Goal: Transaction & Acquisition: Purchase product/service

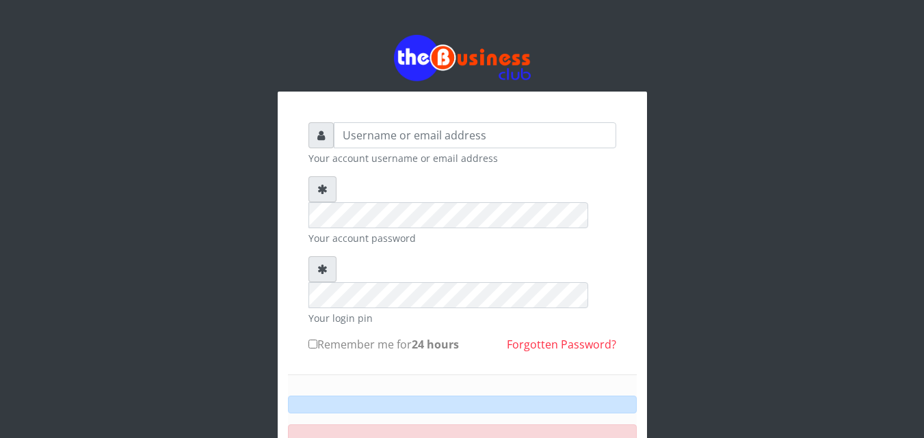
click at [412, 157] on small "Your account username or email address" at bounding box center [462, 158] width 308 height 14
type input "ALAMEEN"
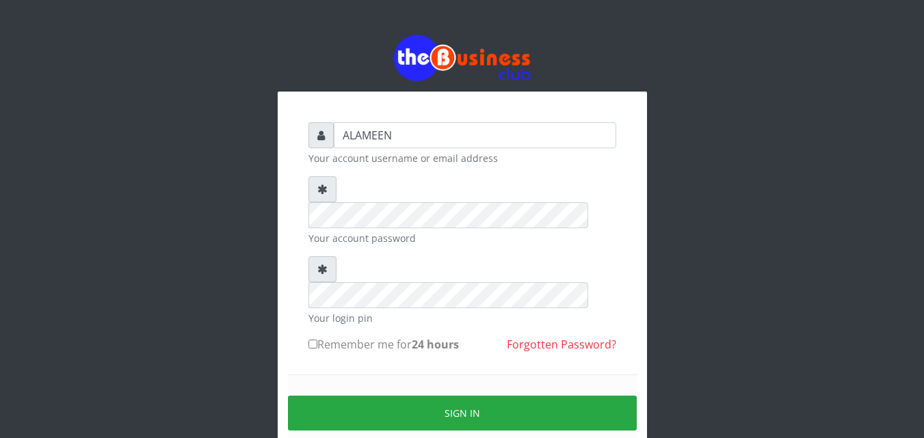
click at [343, 337] on label "Remember me for 24 hours" at bounding box center [383, 345] width 150 height 16
click at [317, 340] on input "Remember me for 24 hours" at bounding box center [312, 344] width 9 height 9
checkbox input "true"
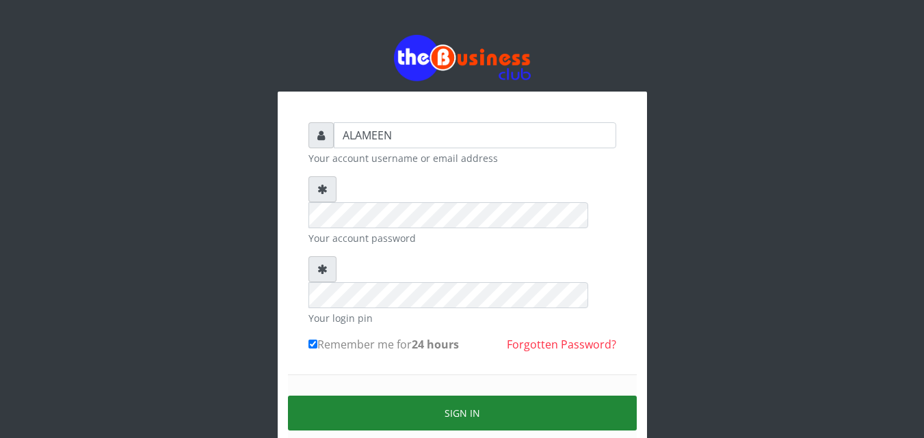
click at [382, 396] on button "Sign in" at bounding box center [462, 413] width 349 height 35
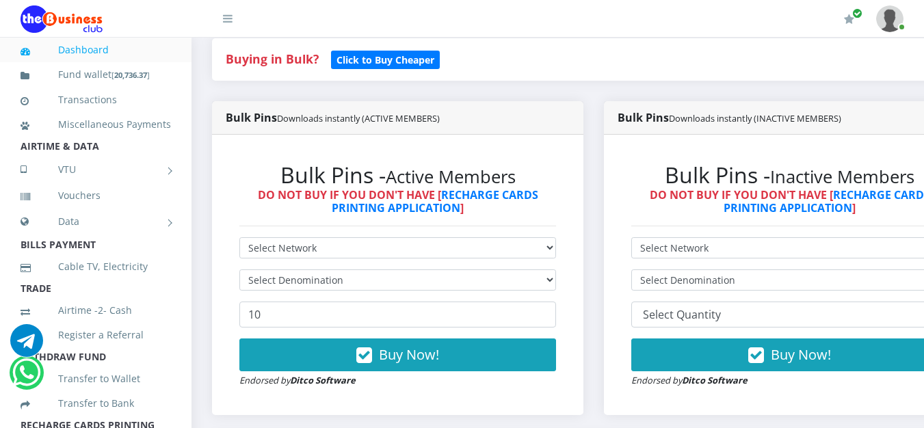
scroll to position [323, 0]
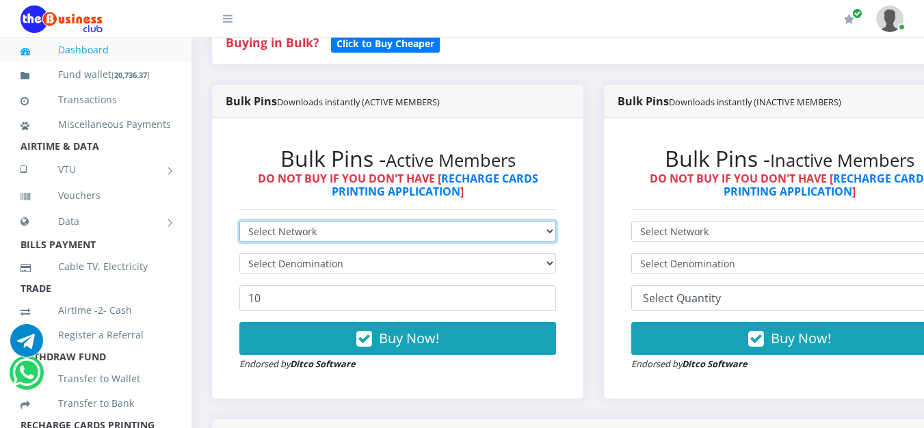
click at [461, 232] on select "Select Network MTN Globacom 9Mobile Airtel" at bounding box center [397, 231] width 317 height 21
select select "MTN"
click at [239, 224] on select "Select Network MTN Globacom 9Mobile Airtel" at bounding box center [397, 231] width 317 height 21
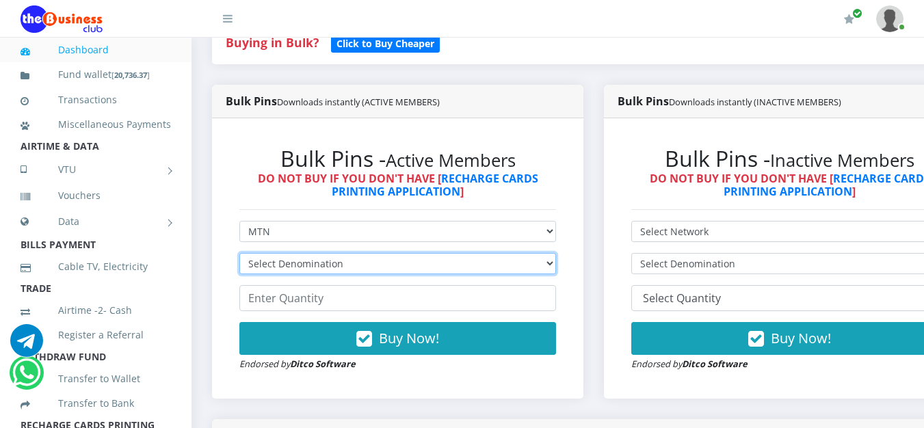
click at [332, 272] on select "Select Denomination MTN NGN100 - ₦96.99 MTN NGN200 - ₦193.98 MTN NGN400 - ₦387.…" at bounding box center [397, 263] width 317 height 21
select select "96.99-100"
click at [239, 256] on select "Select Denomination MTN NGN100 - ₦96.99 MTN NGN200 - ₦193.98 MTN NGN400 - ₦387.…" at bounding box center [397, 263] width 317 height 21
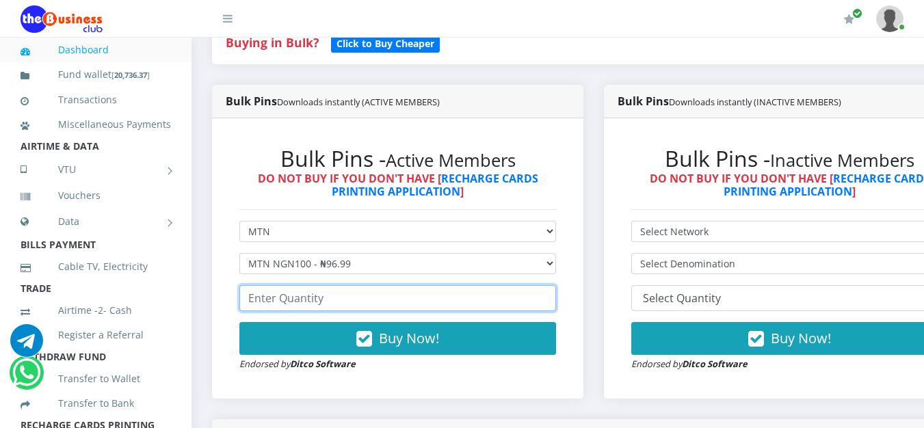
click at [324, 309] on input "number" at bounding box center [397, 298] width 317 height 26
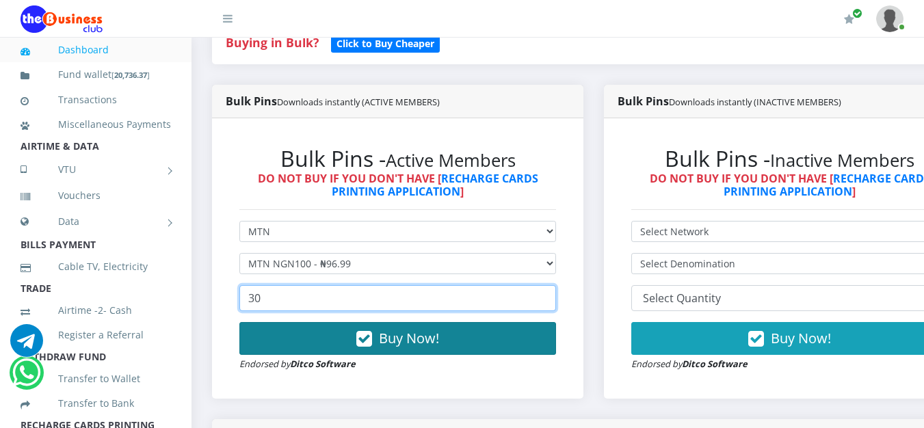
type input "30"
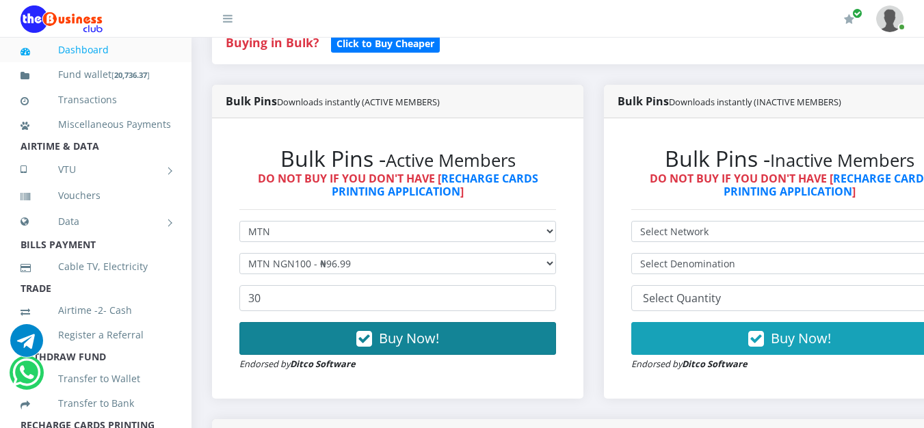
click at [331, 333] on button "Buy Now!" at bounding box center [397, 338] width 317 height 33
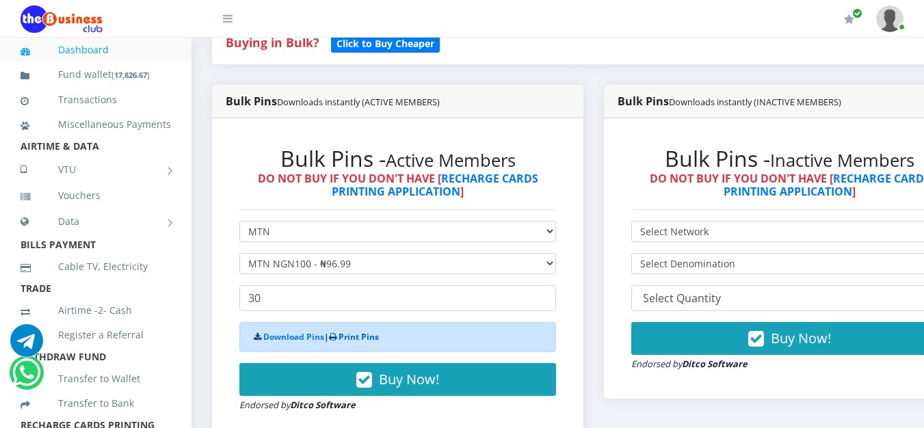
click at [348, 338] on link "Print Pins" at bounding box center [359, 337] width 40 height 12
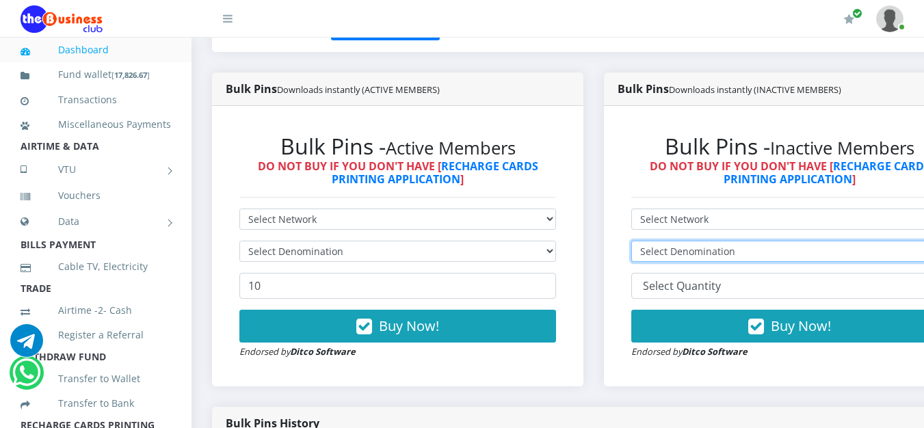
click at [887, 250] on select "Select Denomination" at bounding box center [789, 251] width 317 height 21
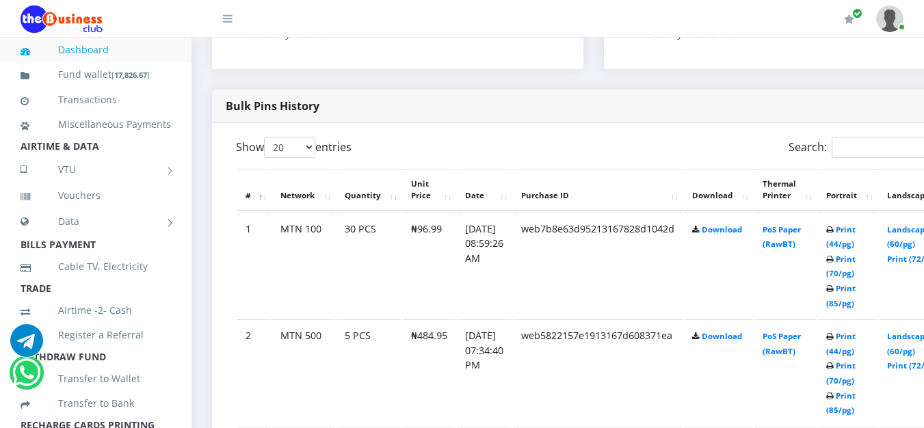
scroll to position [669, 0]
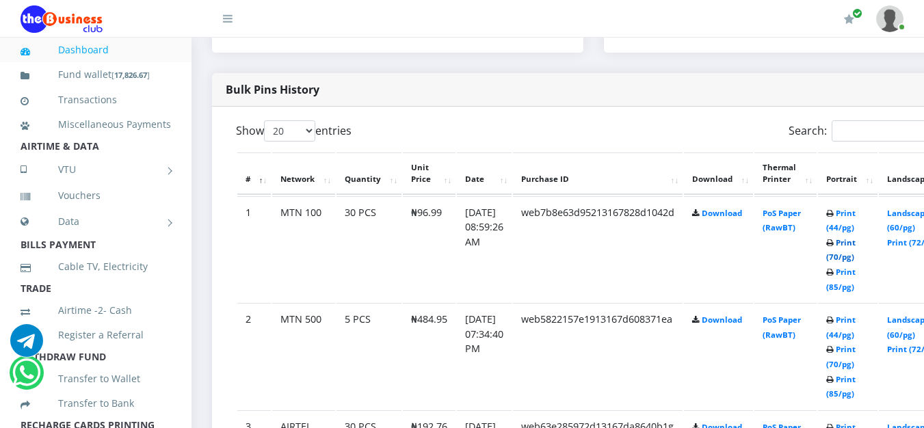
click at [856, 257] on link "Print (70/pg)" at bounding box center [840, 249] width 29 height 25
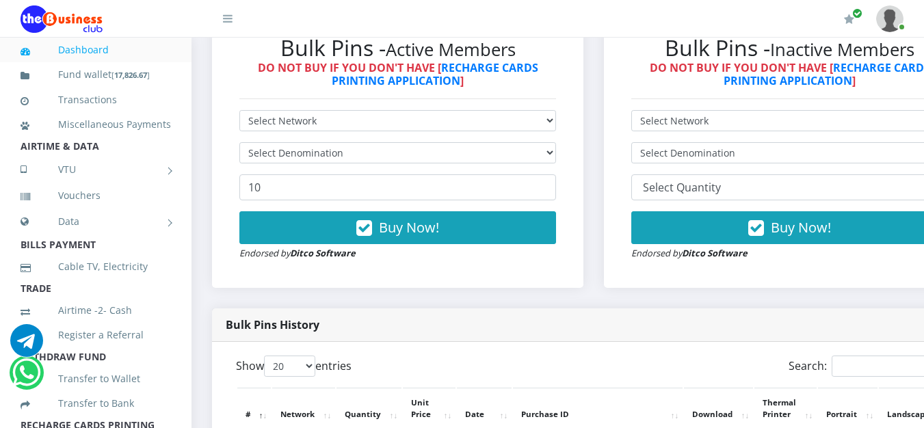
scroll to position [406, 0]
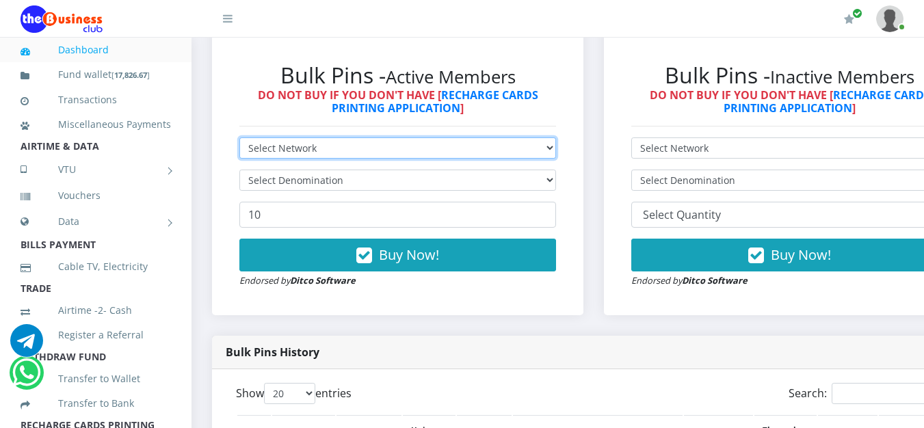
click at [367, 150] on select "Select Network MTN Globacom 9Mobile Airtel" at bounding box center [397, 147] width 317 height 21
select select "Glo"
click at [239, 140] on select "Select Network MTN Globacom 9Mobile Airtel" at bounding box center [397, 147] width 317 height 21
click at [318, 155] on select "Select Network MTN Globacom 9Mobile Airtel" at bounding box center [397, 147] width 317 height 21
select select "MTN"
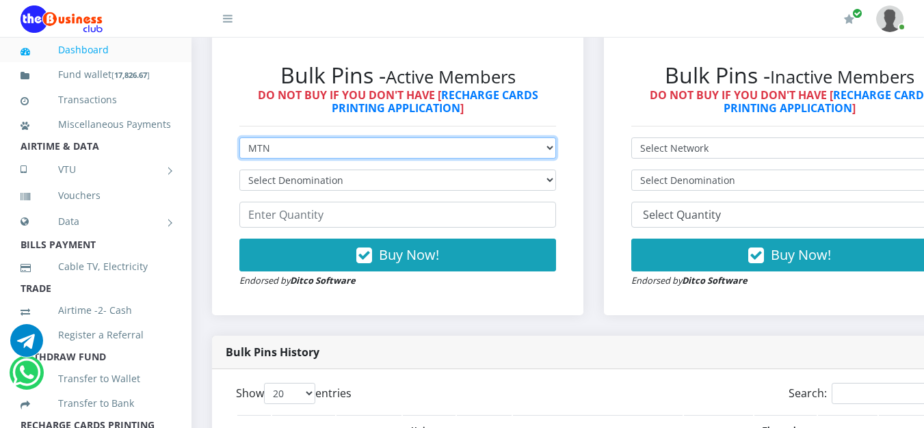
click at [239, 140] on select "Select Network MTN Globacom 9Mobile Airtel" at bounding box center [397, 147] width 317 height 21
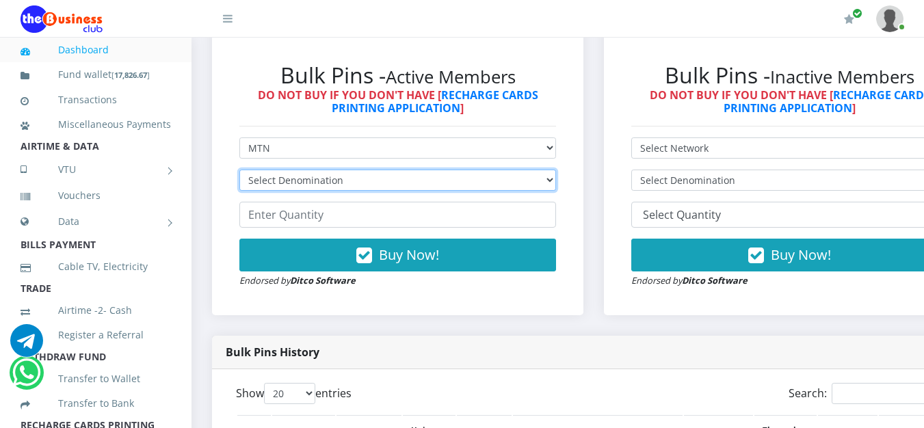
click at [302, 183] on select "Select Denomination MTN NGN100 - ₦96.99 MTN NGN200 - ₦193.98 MTN NGN400 - ₦387.…" at bounding box center [397, 180] width 317 height 21
select select "193.98-200"
click at [239, 172] on select "Select Denomination MTN NGN100 - ₦96.99 MTN NGN200 - ₦193.98 MTN NGN400 - ₦387.…" at bounding box center [397, 180] width 317 height 21
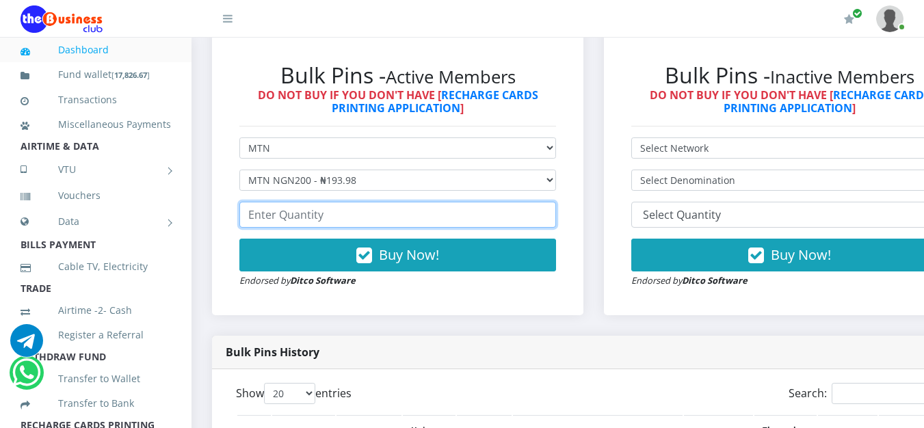
click at [298, 216] on input "number" at bounding box center [397, 215] width 317 height 26
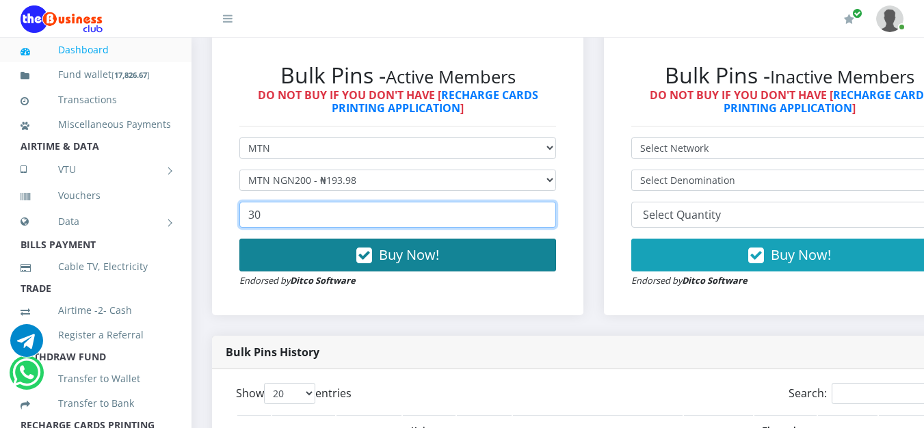
type input "30"
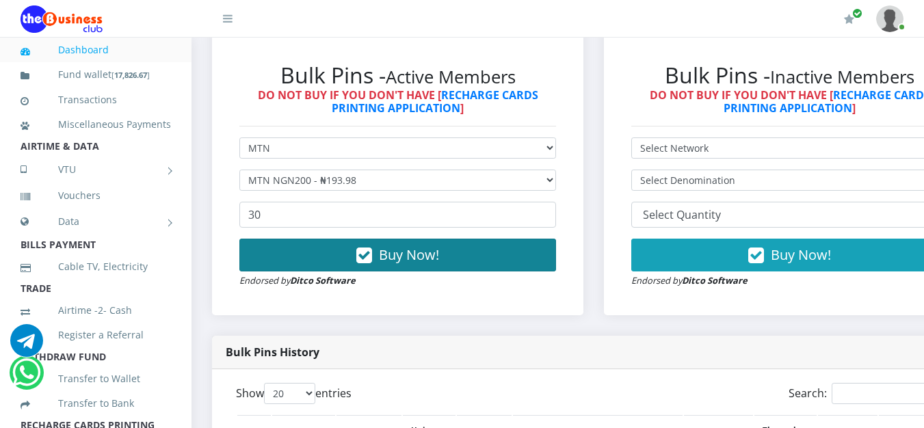
click at [350, 254] on button "Buy Now!" at bounding box center [397, 255] width 317 height 33
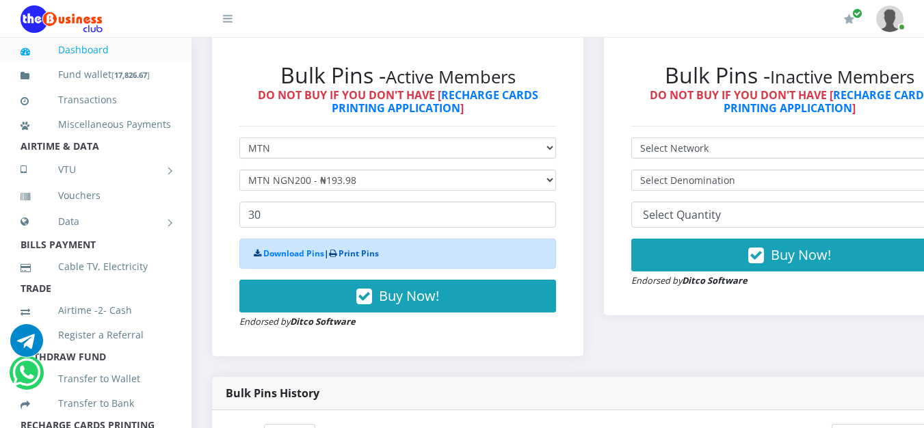
click at [369, 254] on link "Print Pins" at bounding box center [359, 254] width 40 height 12
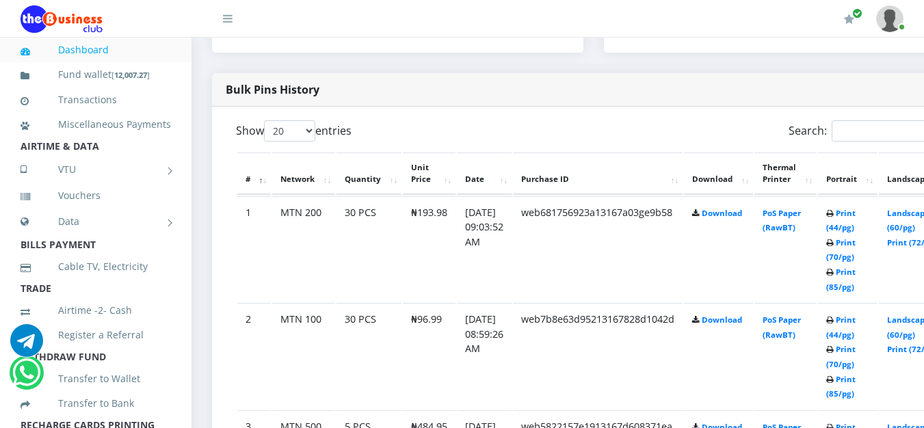
scroll to position [680, 0]
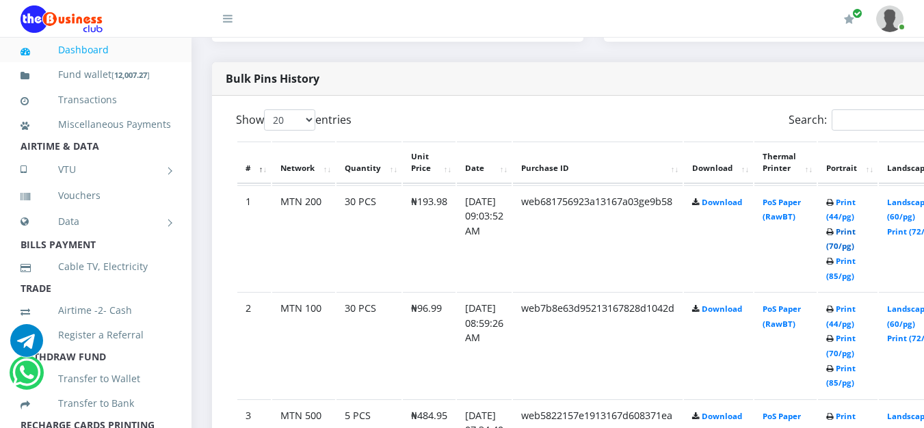
click at [856, 248] on link "Print (70/pg)" at bounding box center [840, 238] width 29 height 25
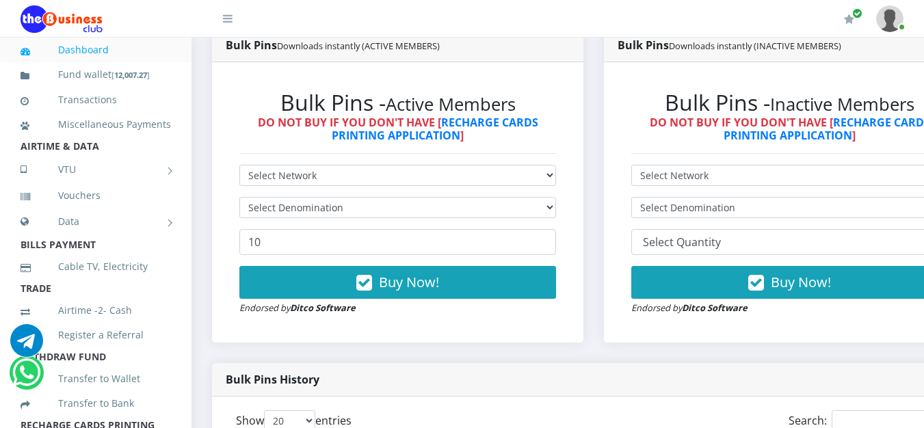
scroll to position [352, 0]
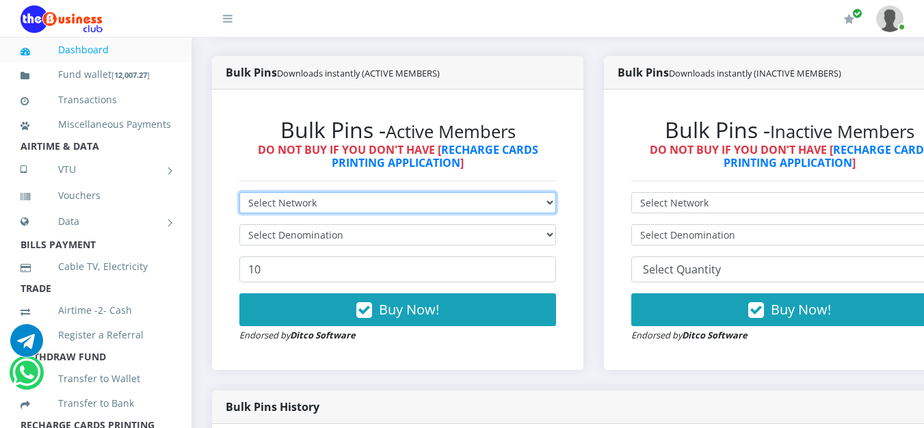
click at [361, 199] on select "Select Network MTN Globacom 9Mobile Airtel" at bounding box center [397, 202] width 317 height 21
select select "Airtel"
click at [239, 195] on select "Select Network MTN Globacom 9Mobile Airtel" at bounding box center [397, 202] width 317 height 21
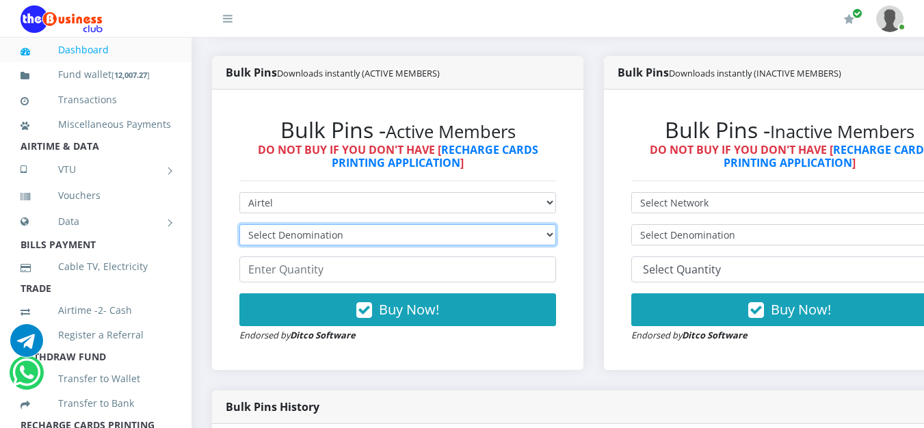
click at [323, 238] on select "Select Denomination Airtel NGN100 - ₦96.38 Airtel NGN200 - ₦192.76 Airtel NGN50…" at bounding box center [397, 234] width 317 height 21
select select "192.76-200"
click at [239, 227] on select "Select Denomination Airtel NGN100 - ₦96.38 Airtel NGN200 - ₦192.76 Airtel NGN50…" at bounding box center [397, 234] width 317 height 21
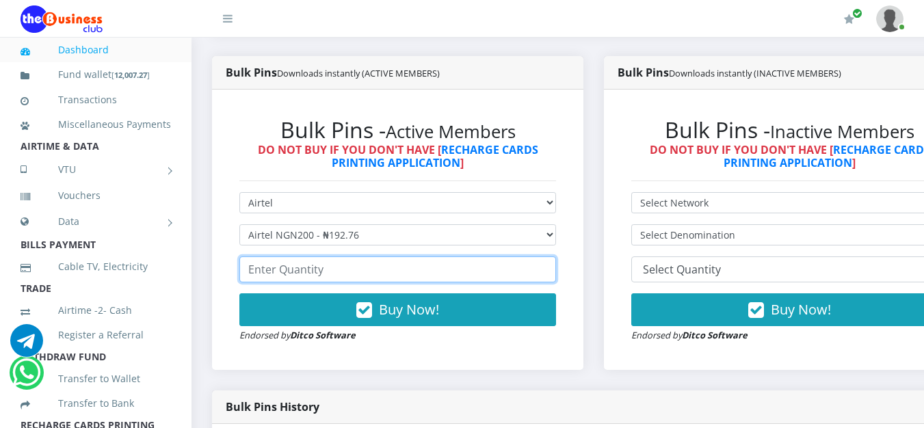
click at [321, 276] on input "number" at bounding box center [397, 269] width 317 height 26
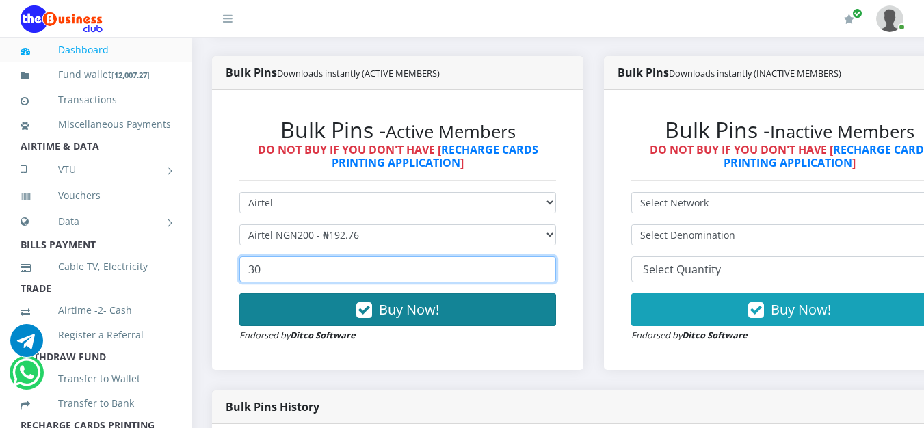
type input "30"
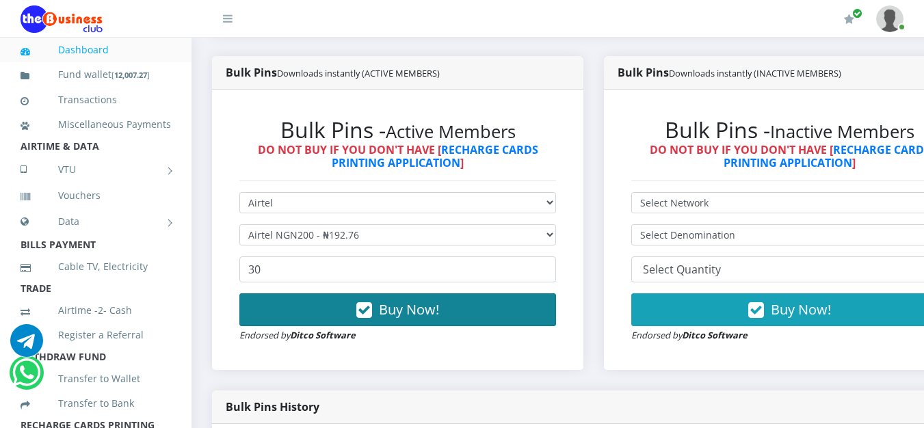
click at [333, 310] on button "Buy Now!" at bounding box center [397, 309] width 317 height 33
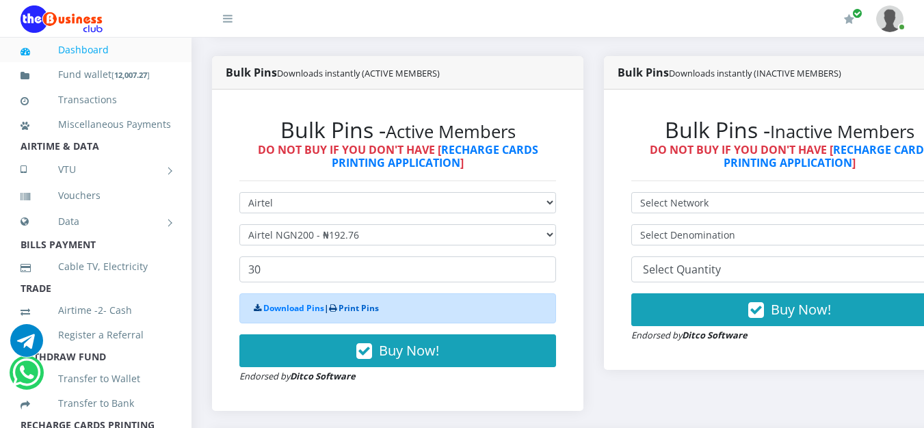
click at [369, 310] on link "Print Pins" at bounding box center [359, 308] width 40 height 12
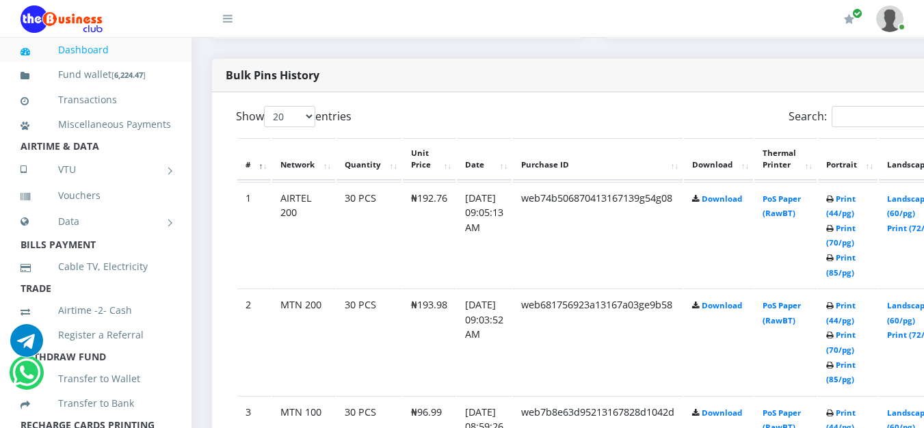
scroll to position [700, 0]
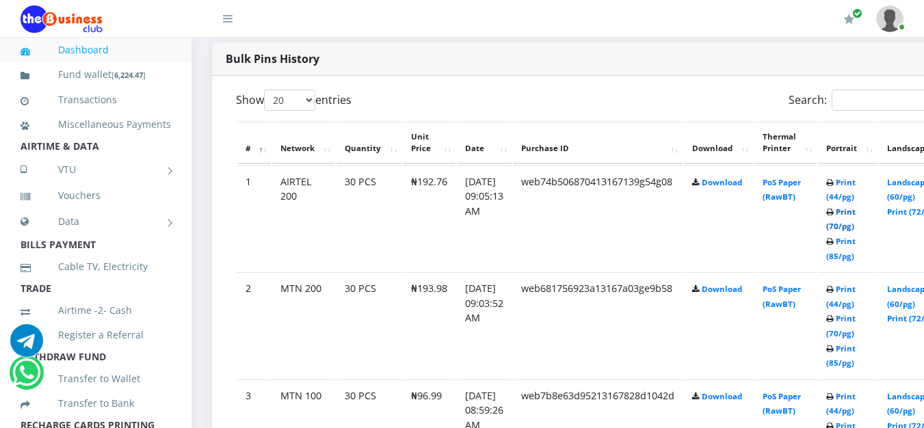
click at [856, 229] on link "Print (70/pg)" at bounding box center [840, 219] width 29 height 25
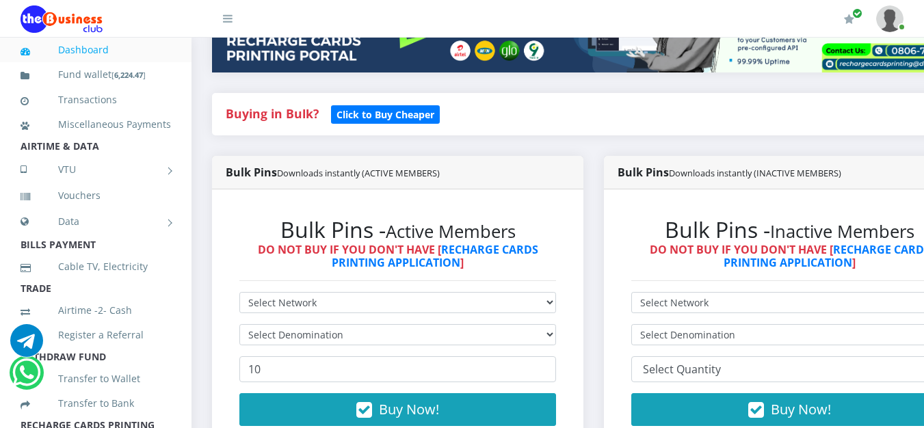
scroll to position [323, 0]
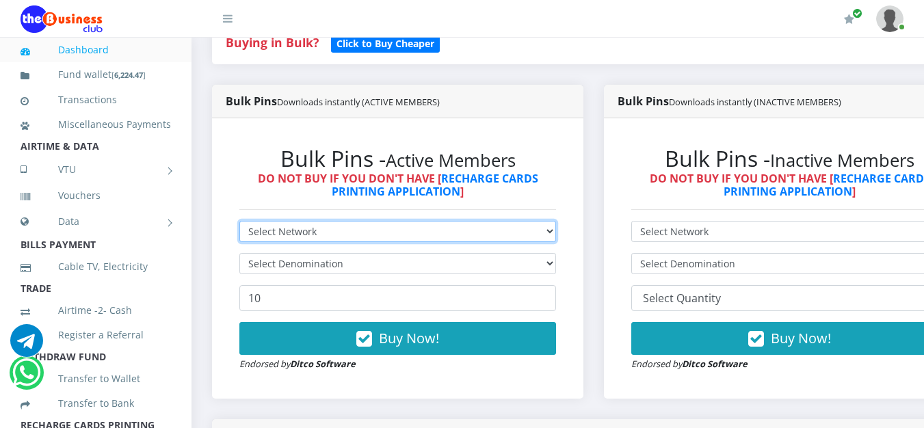
click at [425, 233] on select "Select Network MTN Globacom 9Mobile Airtel" at bounding box center [397, 231] width 317 height 21
select select "MTN"
click at [239, 224] on select "Select Network MTN Globacom 9Mobile Airtel" at bounding box center [397, 231] width 317 height 21
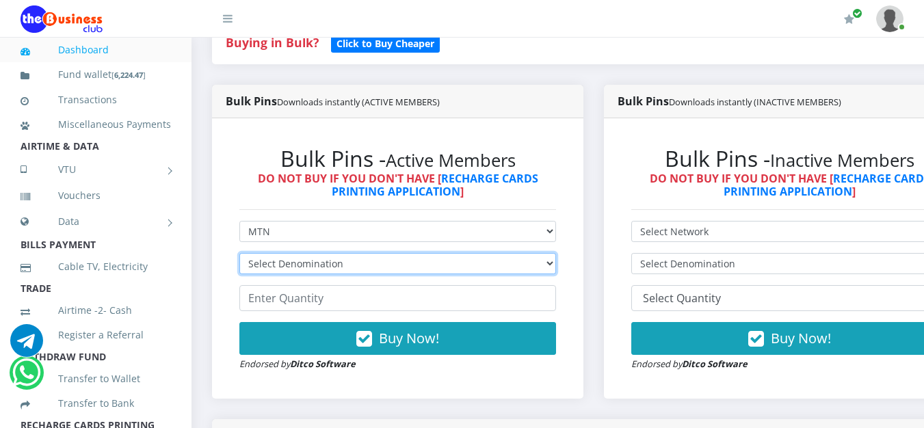
click at [356, 264] on select "Select Denomination MTN NGN100 - ₦96.99 MTN NGN200 - ₦193.98 MTN NGN400 - ₦387.…" at bounding box center [397, 263] width 317 height 21
select select "484.95-500"
click at [239, 256] on select "Select Denomination MTN NGN100 - ₦96.99 MTN NGN200 - ₦193.98 MTN NGN400 - ₦387.…" at bounding box center [397, 263] width 317 height 21
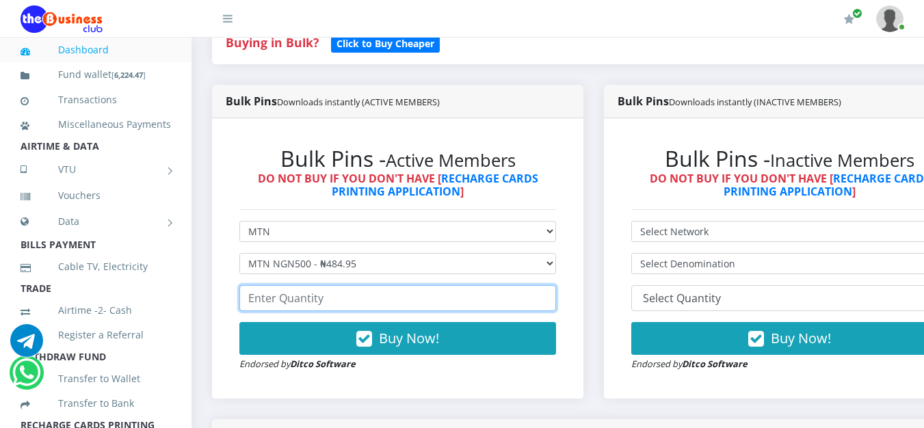
click at [312, 296] on input "number" at bounding box center [397, 298] width 317 height 26
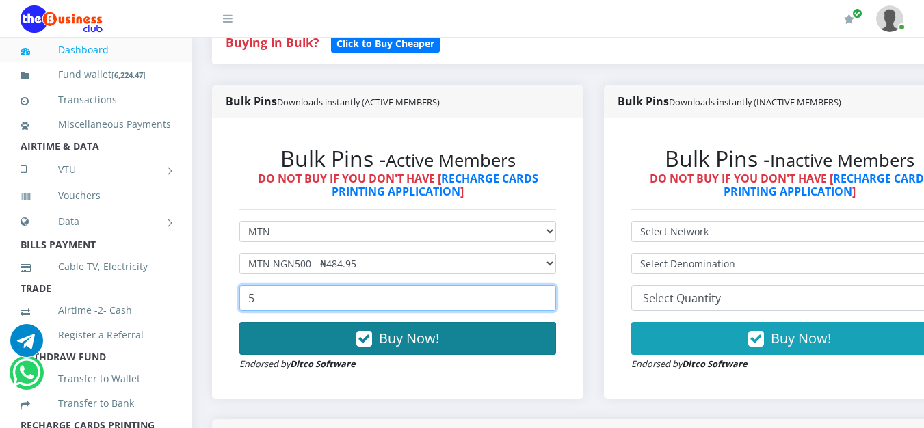
type input "5"
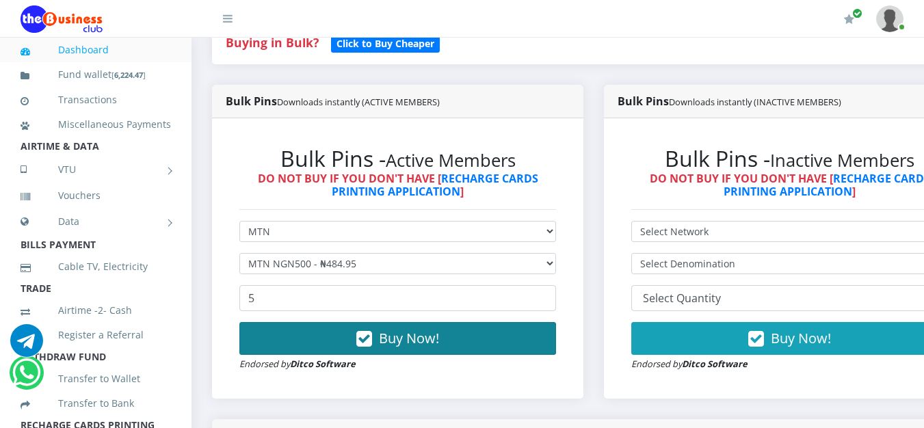
click at [331, 343] on button "Buy Now!" at bounding box center [397, 338] width 317 height 33
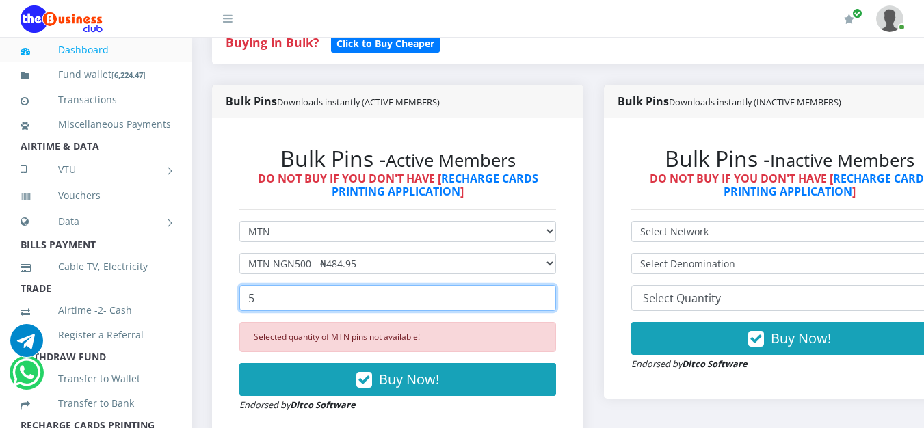
click at [313, 306] on input "5" at bounding box center [397, 298] width 317 height 26
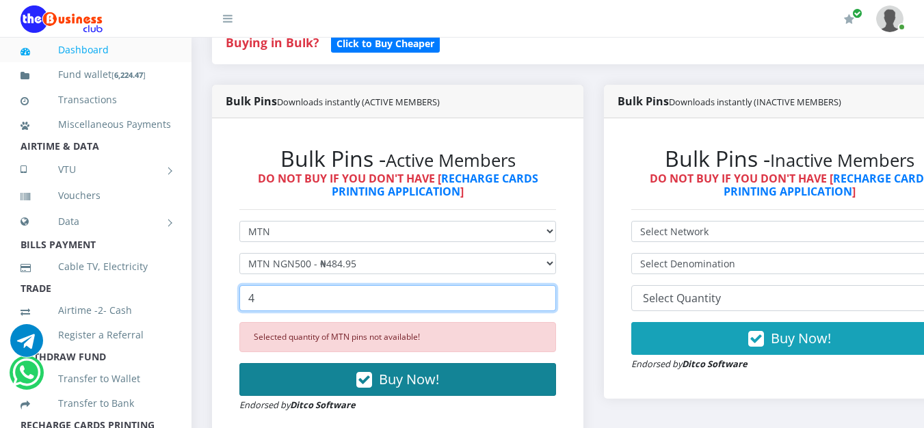
type input "4"
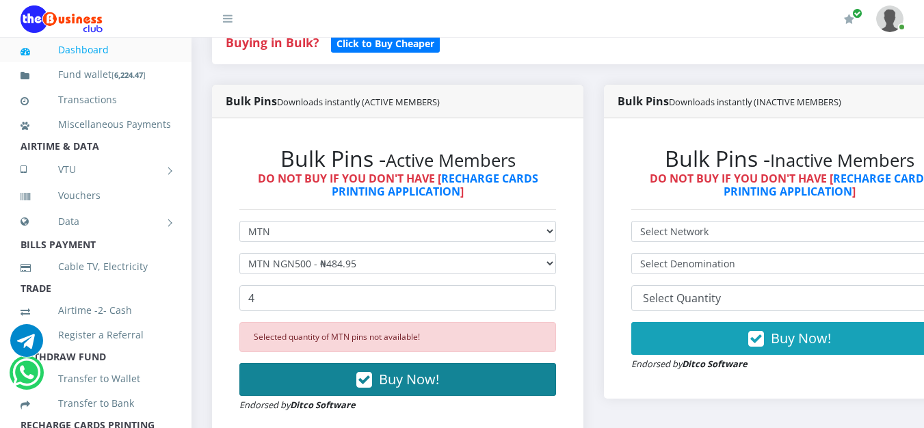
click at [371, 372] on button "Buy Now!" at bounding box center [397, 379] width 317 height 33
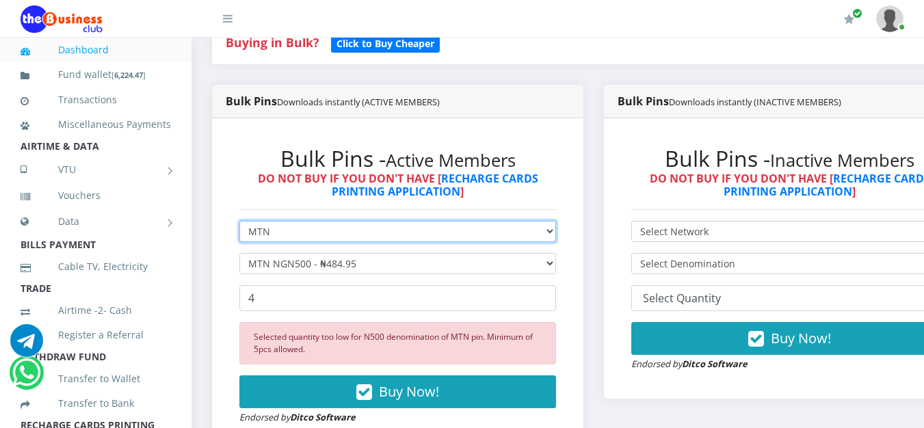
click at [325, 242] on select "Select Network MTN Globacom 9Mobile Airtel" at bounding box center [397, 231] width 317 height 21
select select "Airtel"
click at [239, 224] on select "Select Network MTN Globacom 9Mobile Airtel" at bounding box center [397, 231] width 317 height 21
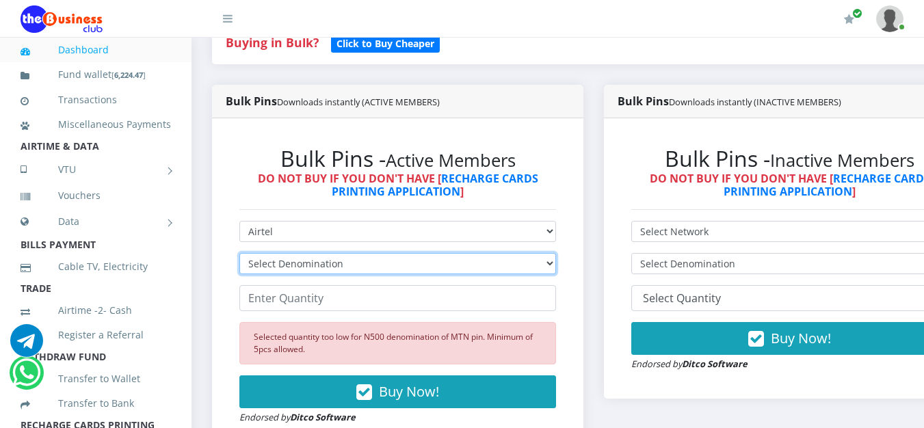
click at [306, 262] on select "Select Denomination Airtel NGN100 - ₦96.38 Airtel NGN200 - ₦192.76 Airtel NGN50…" at bounding box center [397, 263] width 317 height 21
select select "481.9-500"
click at [239, 256] on select "Select Denomination Airtel NGN100 - ₦96.38 Airtel NGN200 - ₦192.76 Airtel NGN50…" at bounding box center [397, 263] width 317 height 21
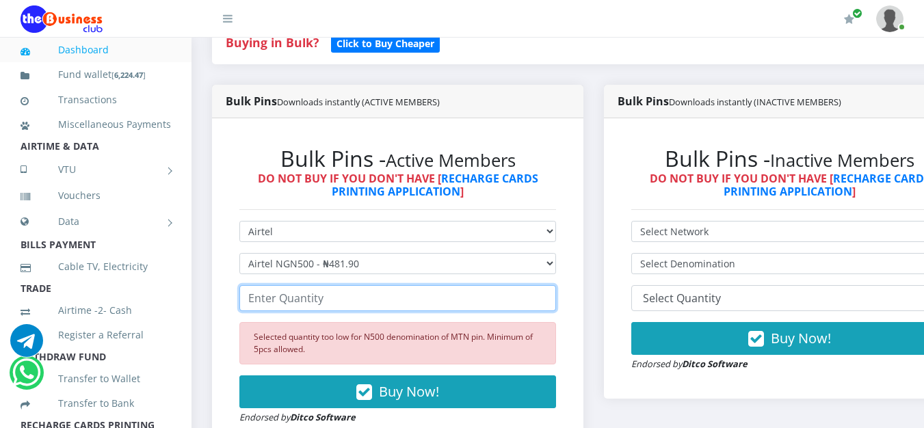
click at [295, 306] on input "number" at bounding box center [397, 298] width 317 height 26
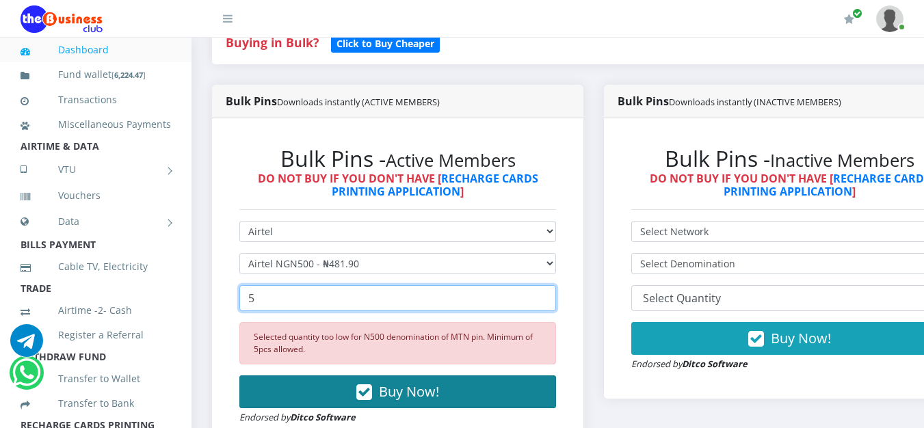
type input "5"
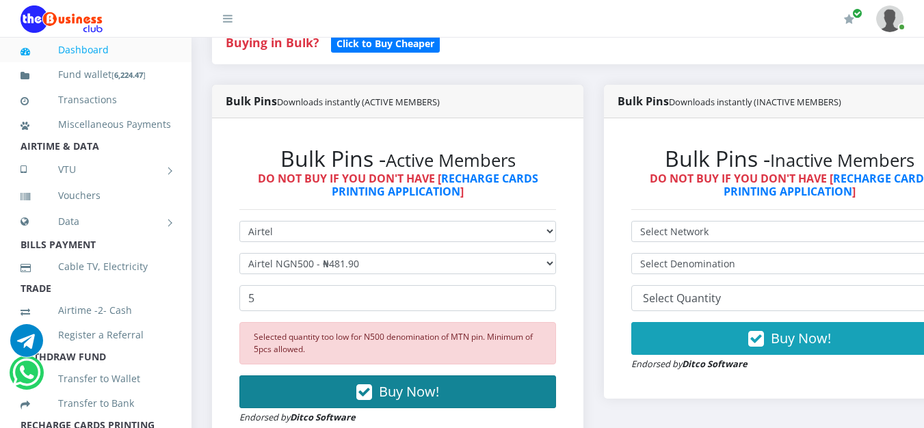
click at [350, 386] on button "Buy Now!" at bounding box center [397, 392] width 317 height 33
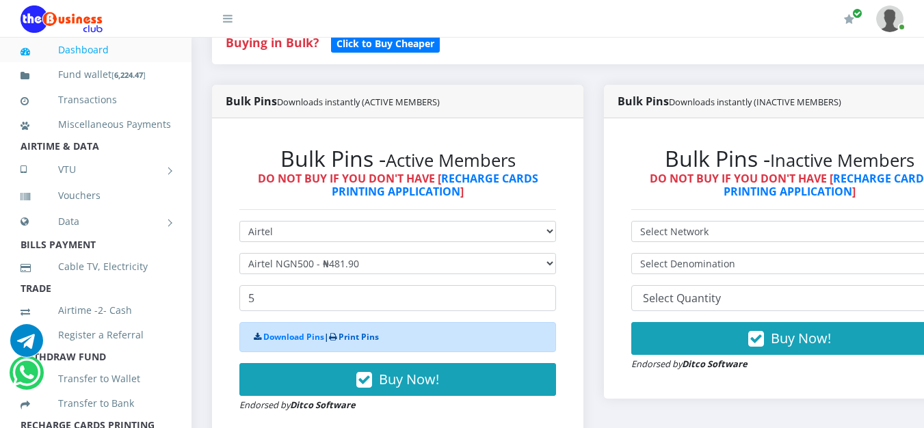
click at [365, 342] on link "Print Pins" at bounding box center [359, 337] width 40 height 12
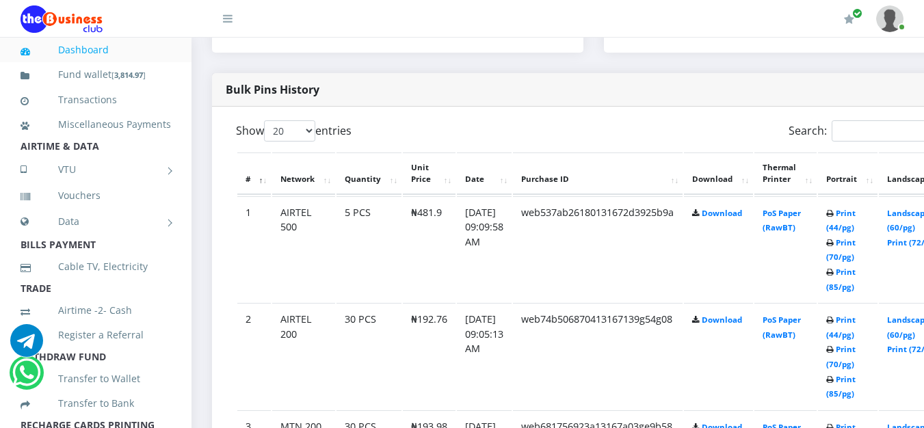
scroll to position [680, 0]
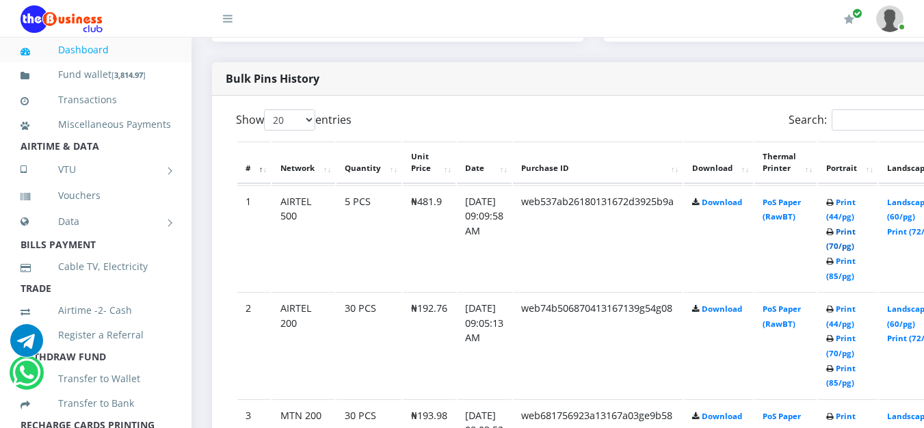
click at [856, 246] on link "Print (70/pg)" at bounding box center [840, 238] width 29 height 25
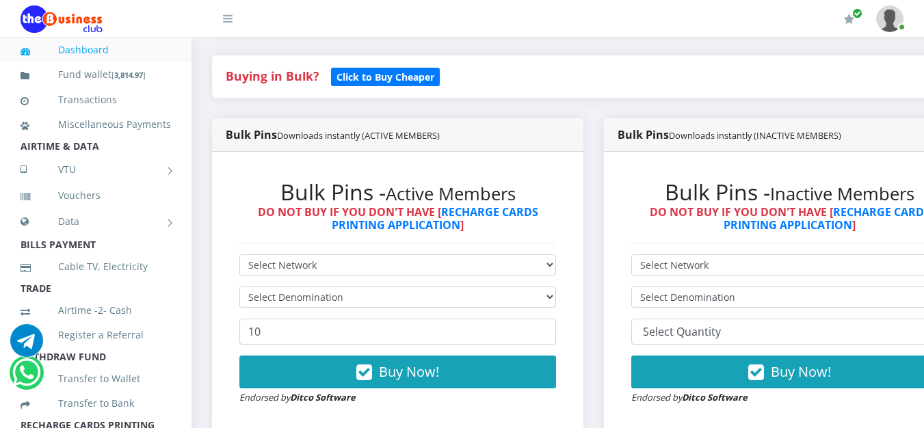
scroll to position [300, 0]
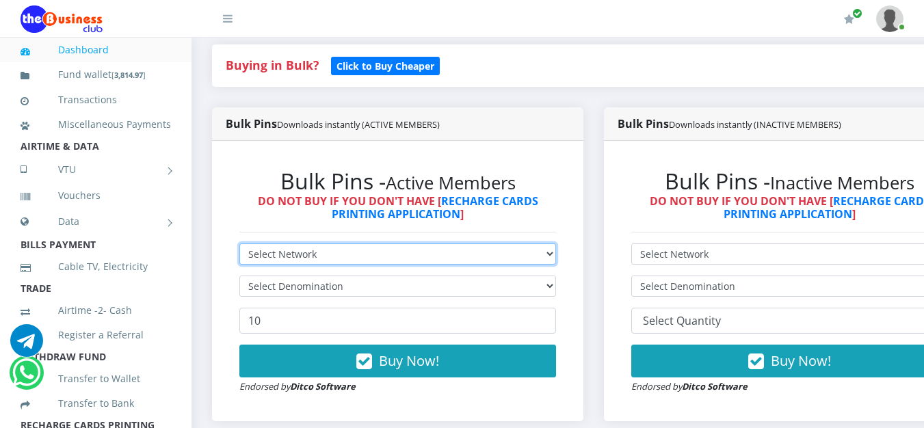
click at [460, 261] on select "Select Network MTN Globacom 9Mobile Airtel" at bounding box center [397, 253] width 317 height 21
select select "Glo"
click at [239, 246] on select "Select Network MTN Globacom 9Mobile Airtel" at bounding box center [397, 253] width 317 height 21
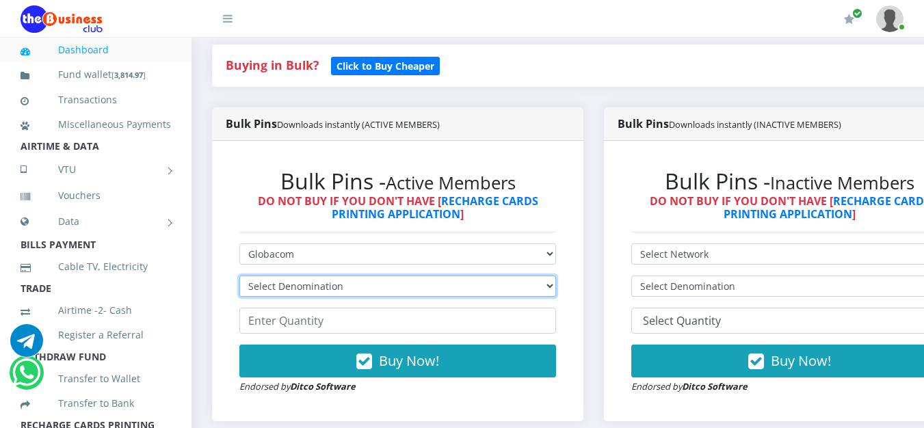
click at [321, 284] on select "Select Denomination Glo NGN100 - ₦96.55 Glo NGN200 - ₦193.10 Glo NGN500 - ₦482.…" at bounding box center [397, 286] width 317 height 21
select select "193.1-200"
click at [239, 278] on select "Select Denomination Glo NGN100 - ₦96.55 Glo NGN200 - ₦193.10 Glo NGN500 - ₦482.…" at bounding box center [397, 286] width 317 height 21
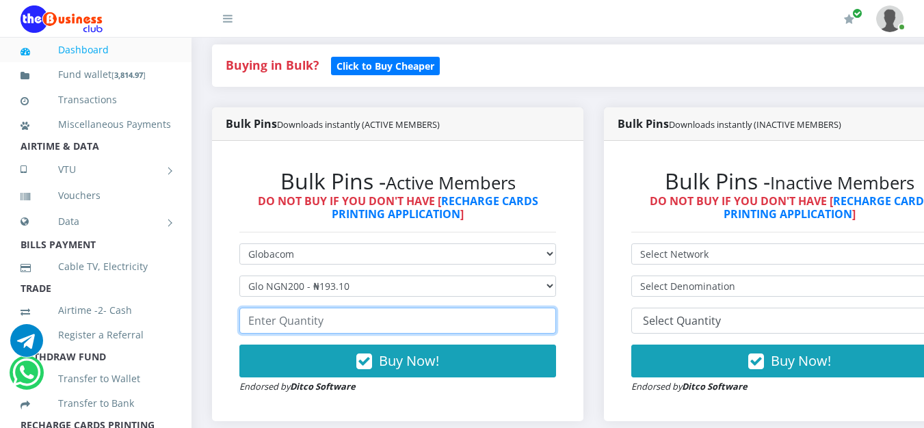
click at [305, 321] on input "number" at bounding box center [397, 321] width 317 height 26
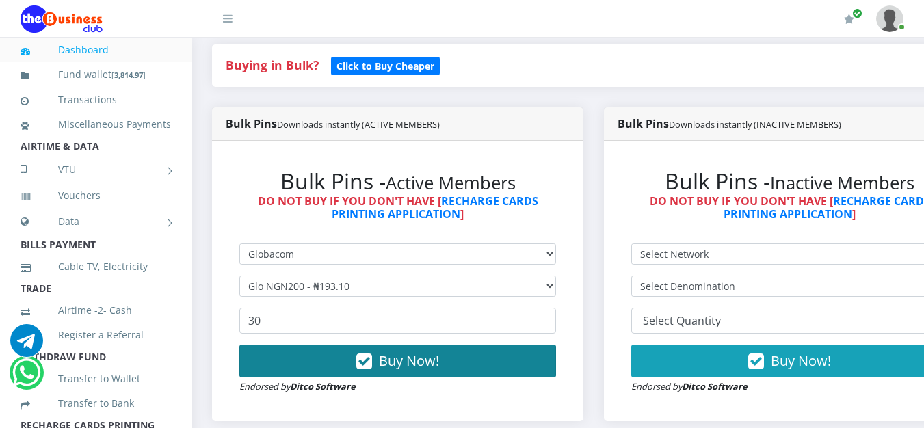
click at [329, 373] on button "Buy Now!" at bounding box center [397, 361] width 317 height 33
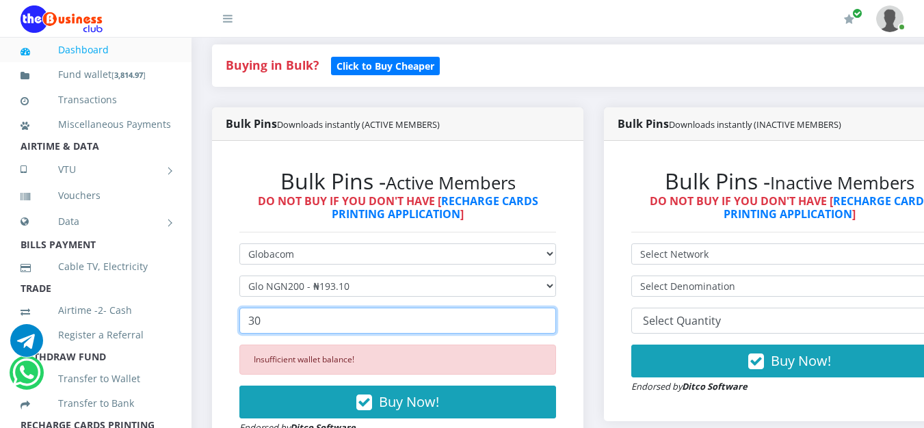
click at [350, 321] on input "30" at bounding box center [397, 321] width 317 height 26
type input "3"
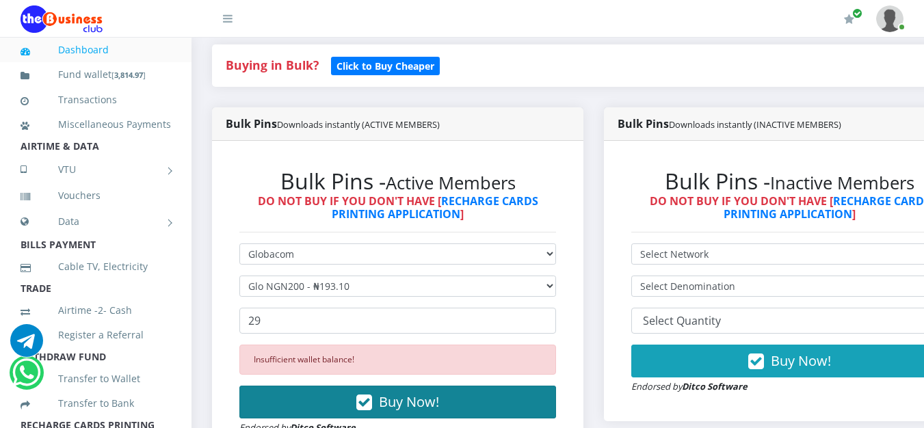
click at [406, 404] on span "Buy Now!" at bounding box center [409, 402] width 60 height 18
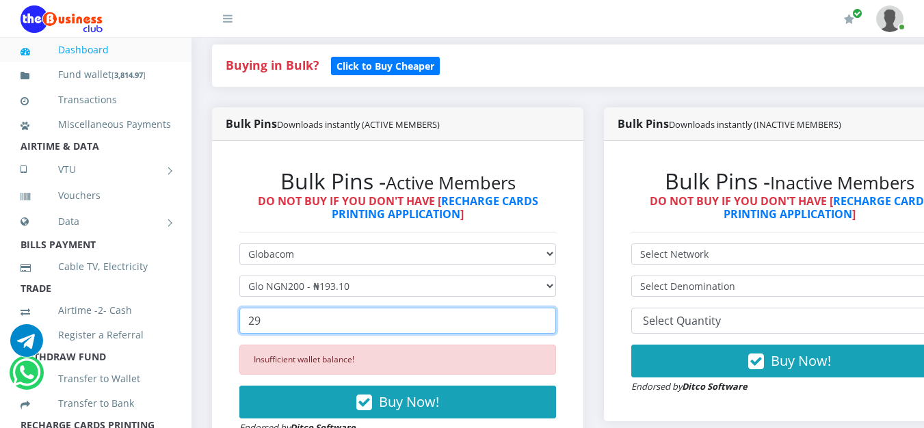
click at [296, 326] on input "29" at bounding box center [397, 321] width 317 height 26
type input "2"
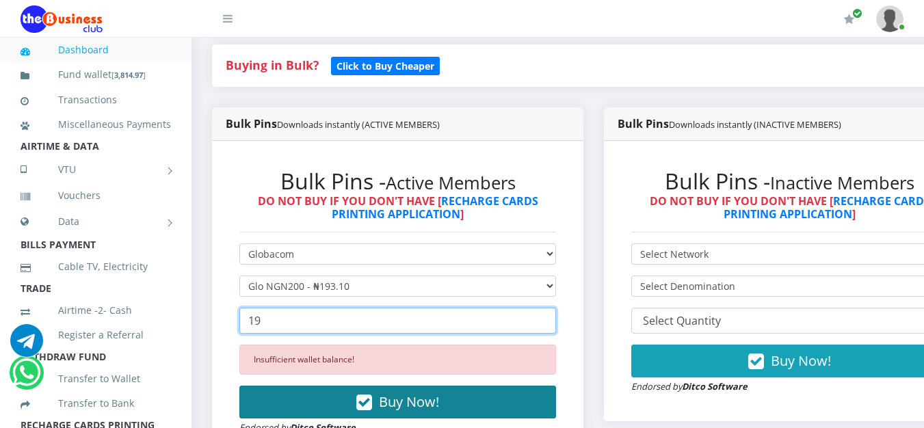
type input "19"
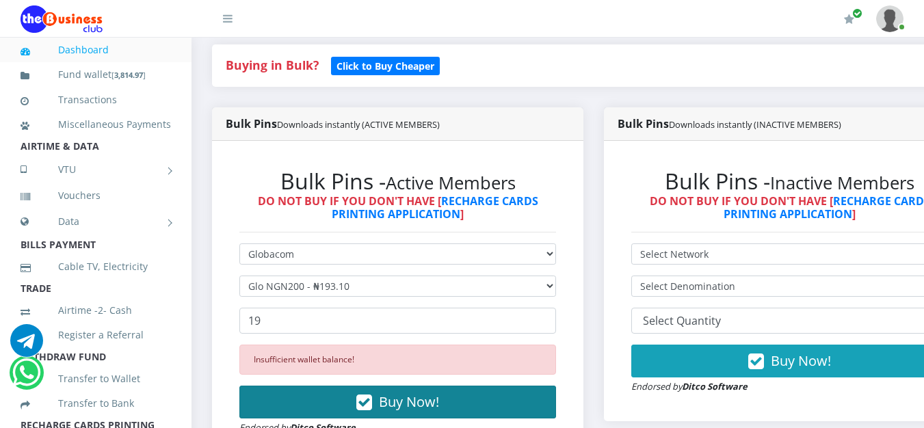
click at [369, 402] on icon "button" at bounding box center [364, 403] width 16 height 14
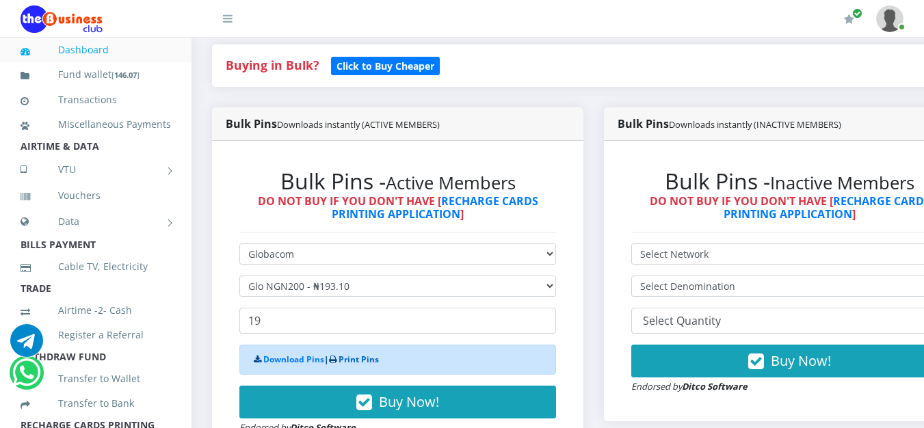
click at [369, 360] on link "Print Pins" at bounding box center [359, 360] width 40 height 12
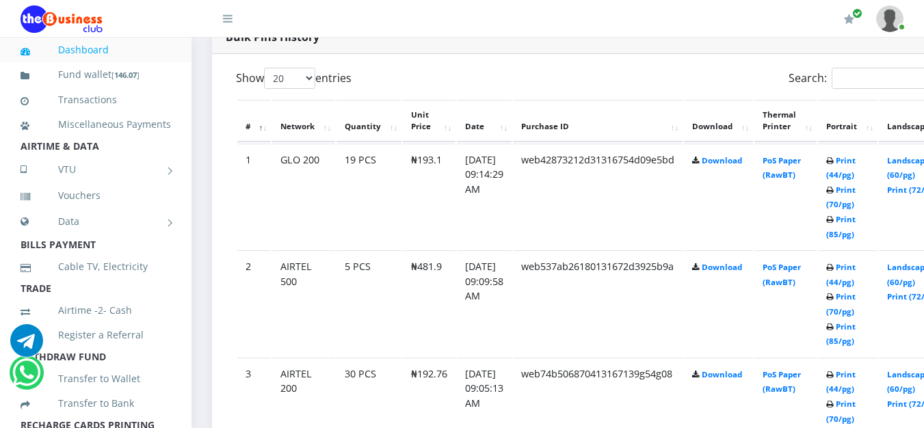
scroll to position [705, 0]
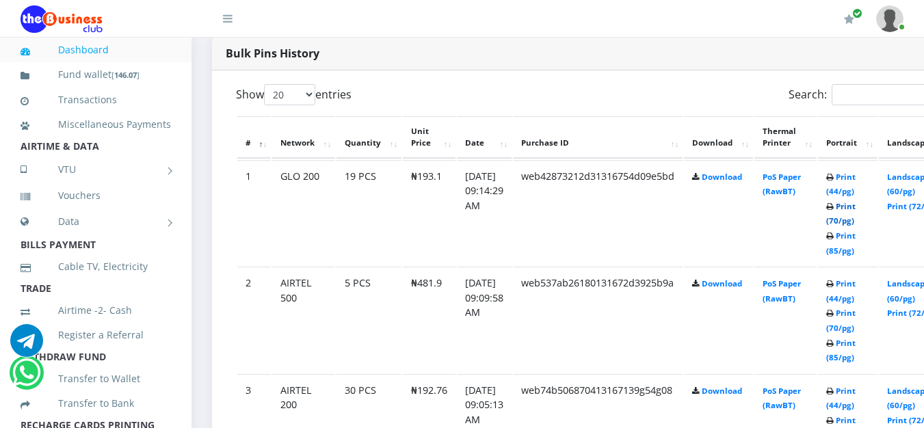
click at [856, 223] on link "Print (70/pg)" at bounding box center [840, 213] width 29 height 25
